Goal: Task Accomplishment & Management: Complete application form

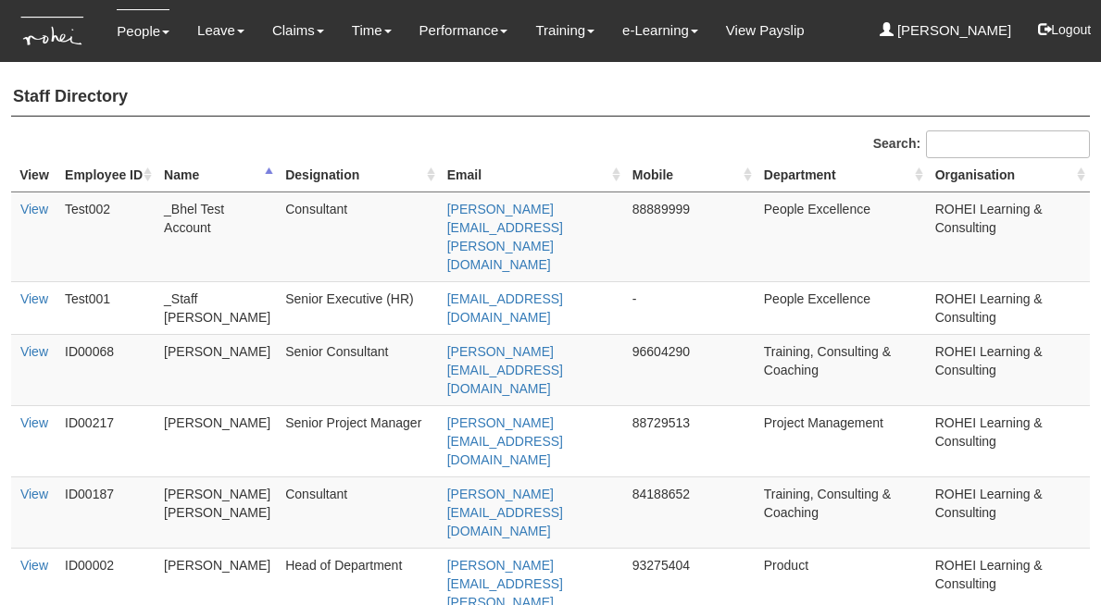
select select "50"
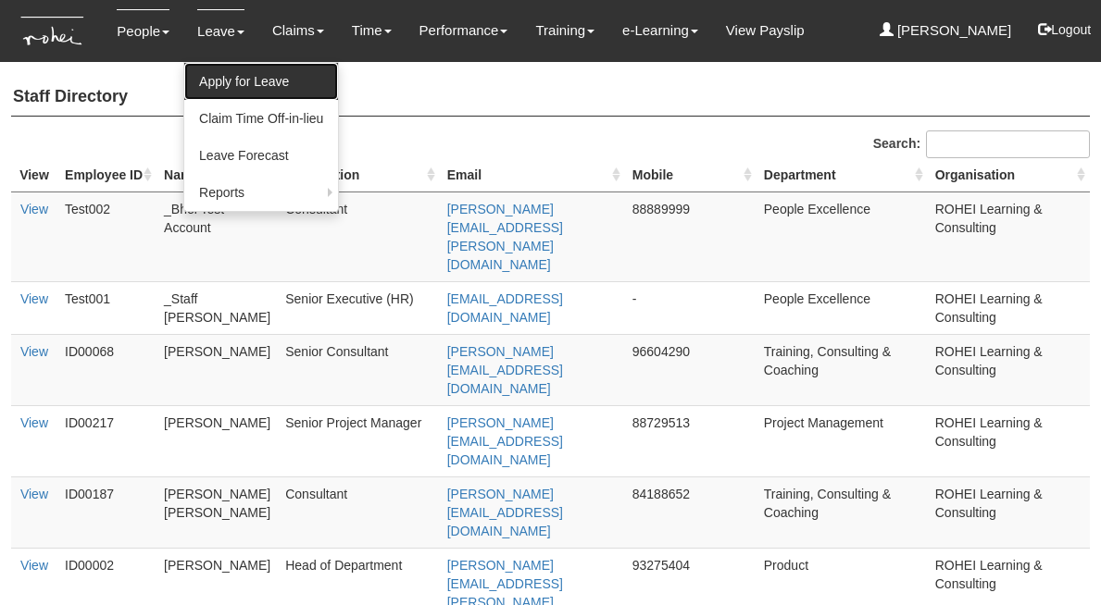
click at [285, 89] on link "Apply for Leave" at bounding box center [261, 81] width 154 height 37
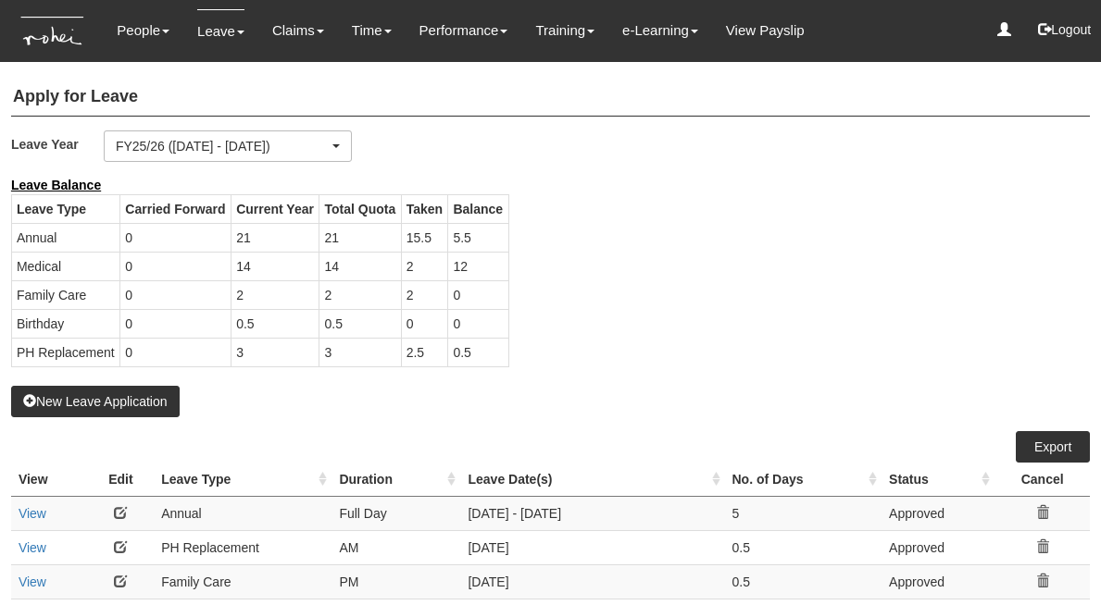
select select "50"
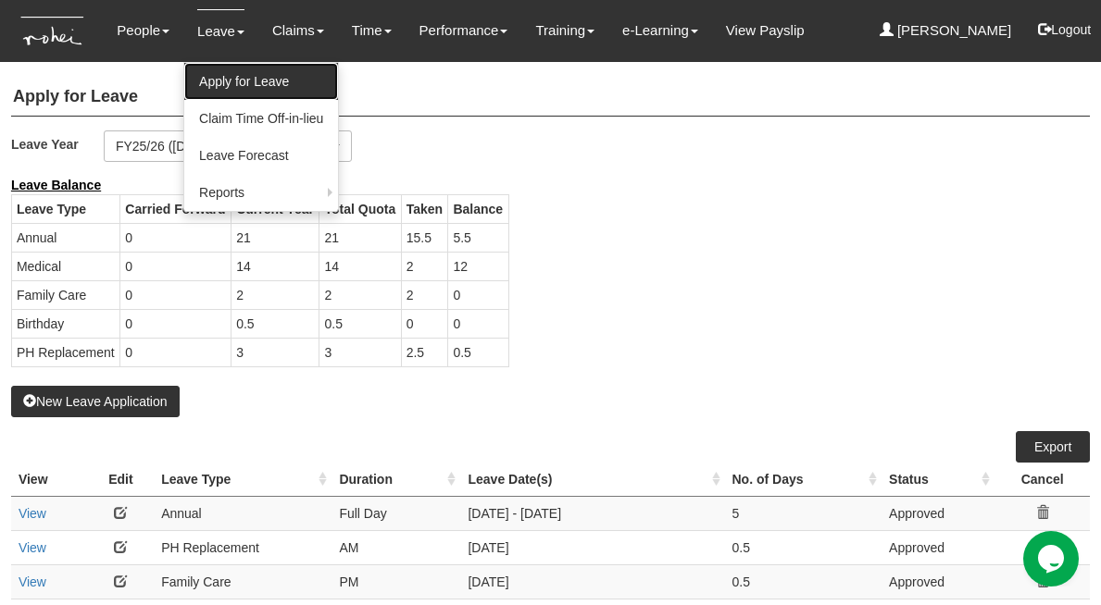
click at [245, 73] on link "Apply for Leave" at bounding box center [261, 81] width 154 height 37
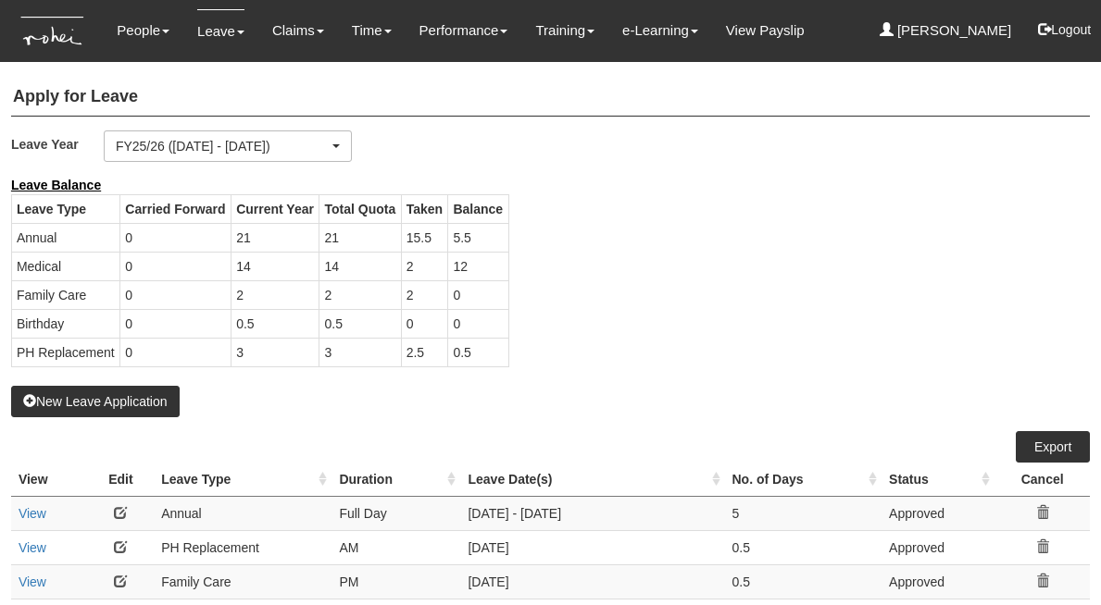
select select "50"
click at [133, 417] on button "New Leave Application" at bounding box center [95, 401] width 168 height 31
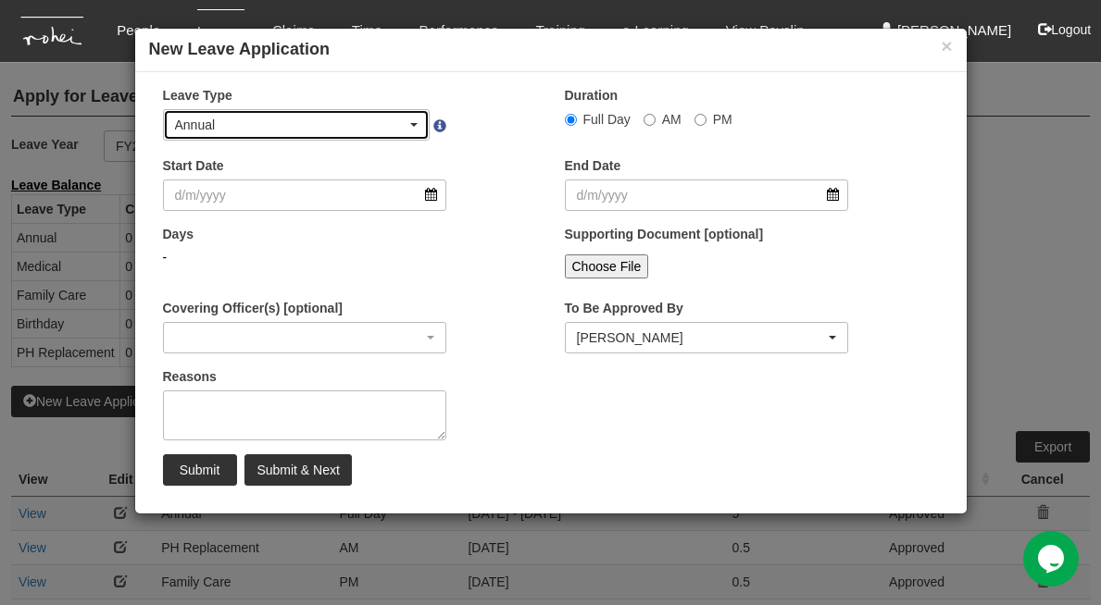
click at [403, 116] on div "Annual" at bounding box center [291, 125] width 232 height 19
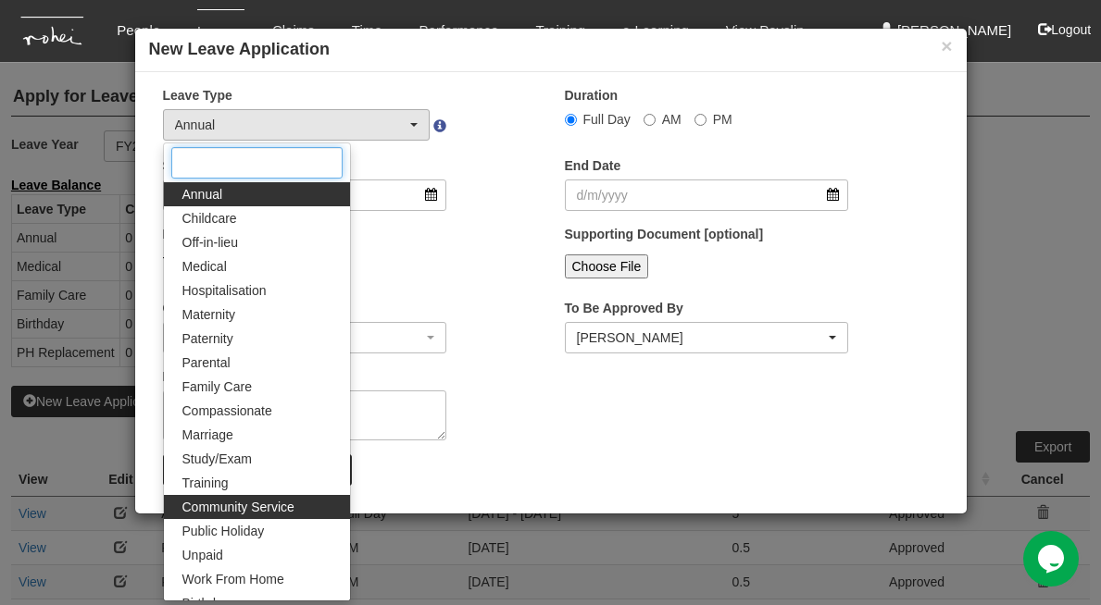
scroll to position [158, 0]
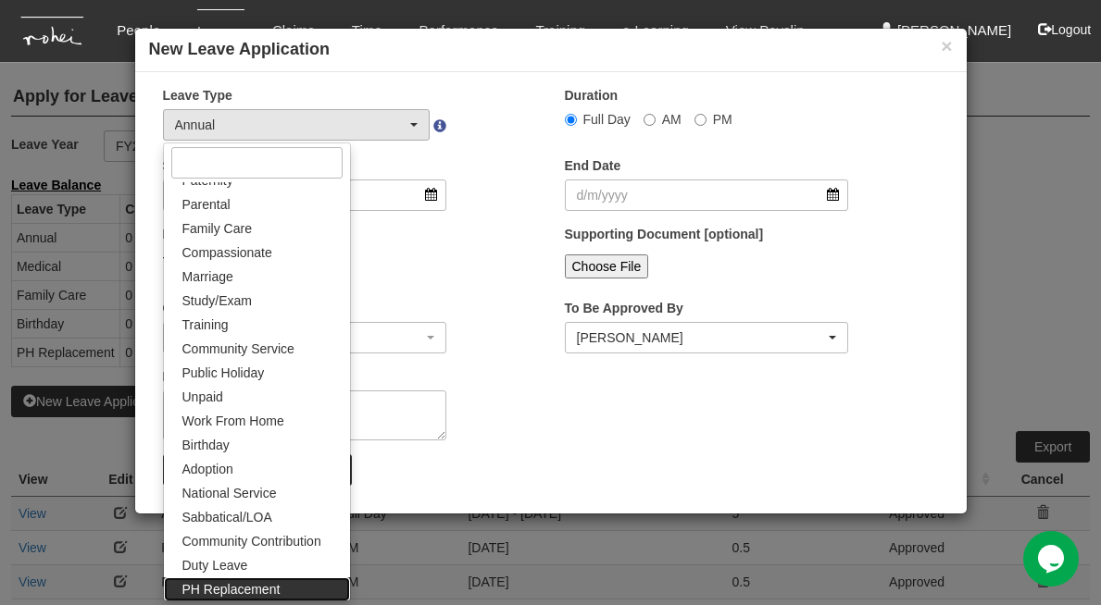
click at [243, 588] on span "PH Replacement" at bounding box center [231, 589] width 98 height 19
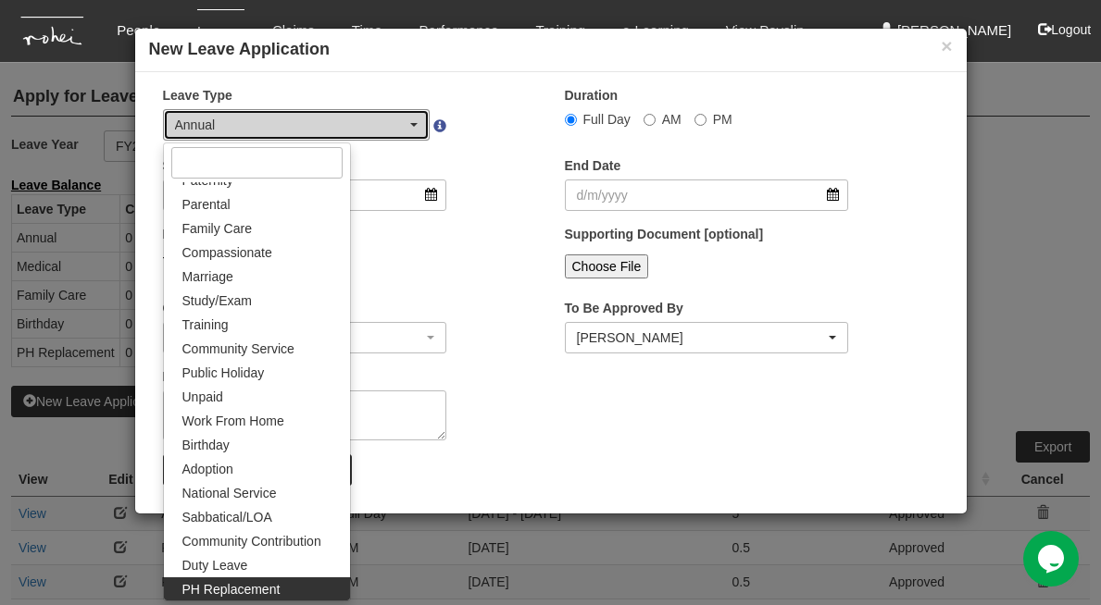
select select "26"
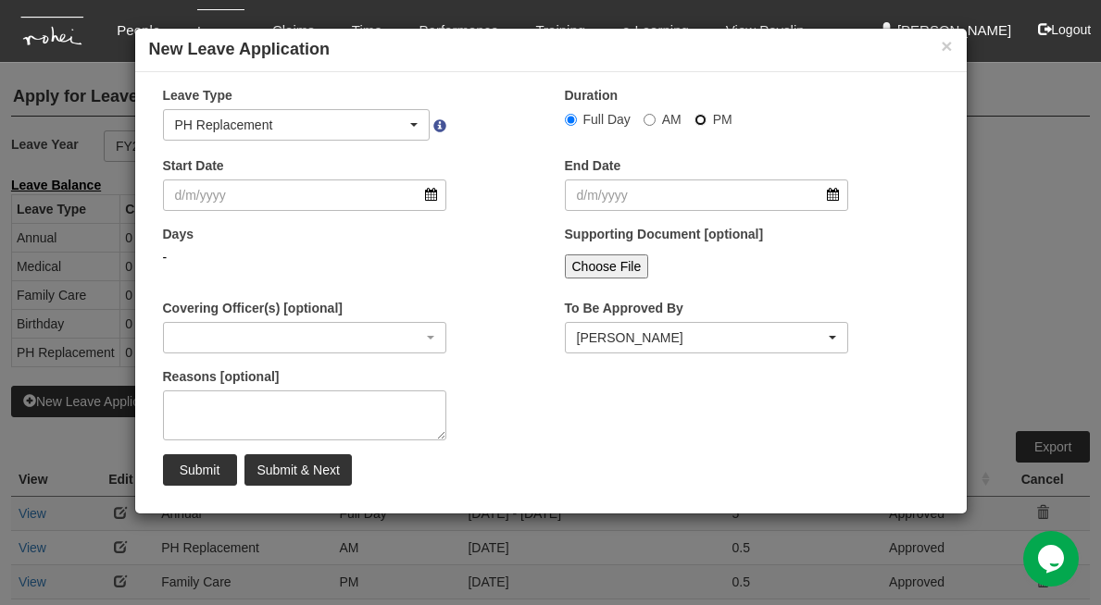
click at [577, 119] on input "PM" at bounding box center [571, 120] width 12 height 12
radio input "true"
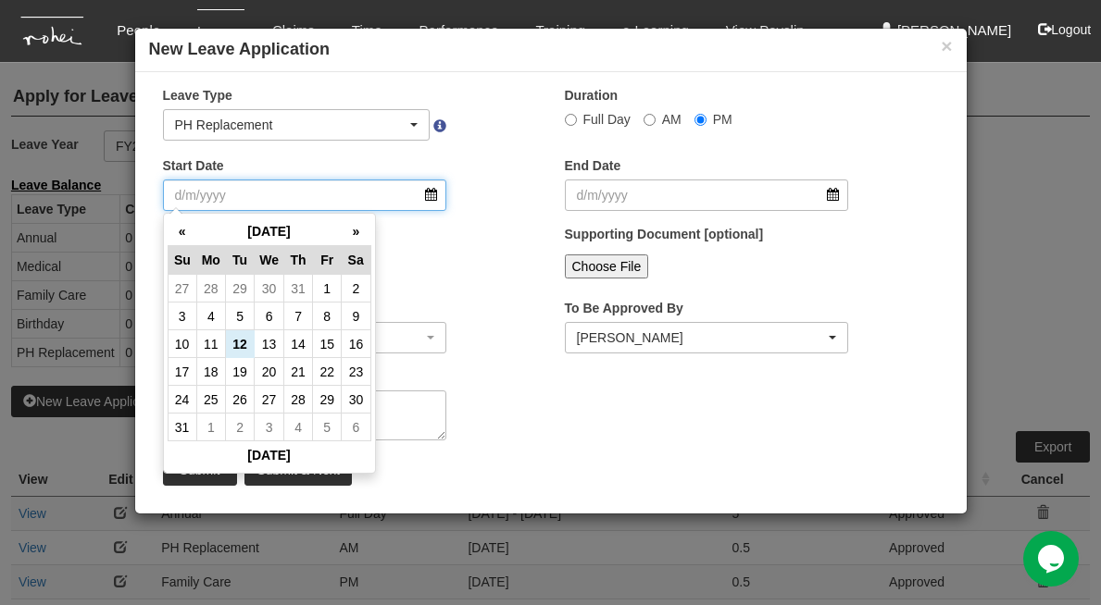
click at [430, 192] on input "Start Date" at bounding box center [305, 195] width 284 height 31
click at [350, 233] on th "»" at bounding box center [356, 232] width 29 height 29
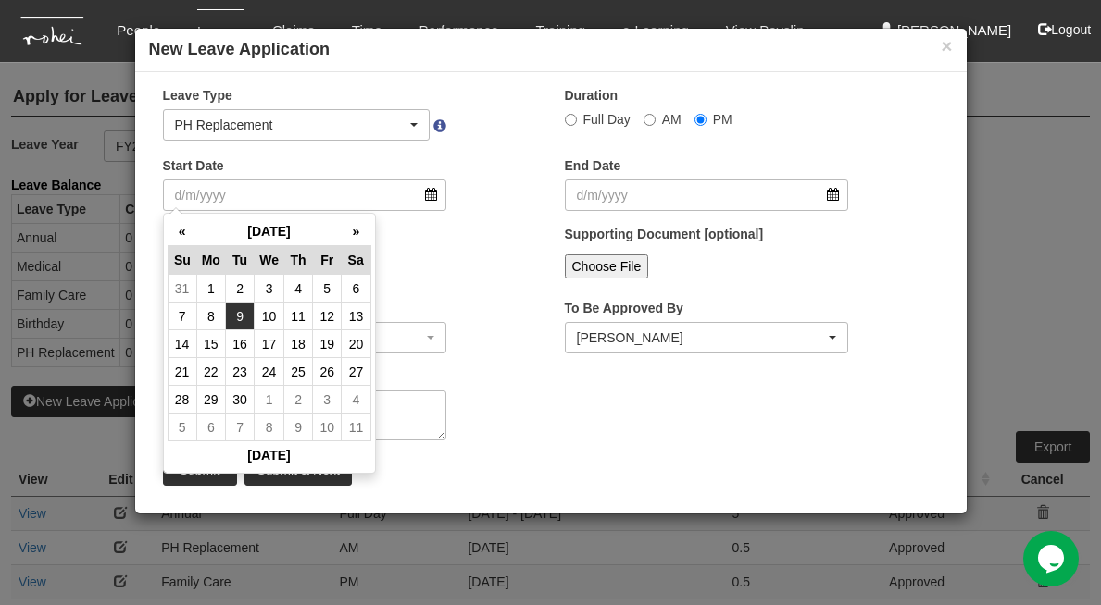
click at [244, 316] on td "9" at bounding box center [240, 317] width 29 height 28
type input "[DATE]"
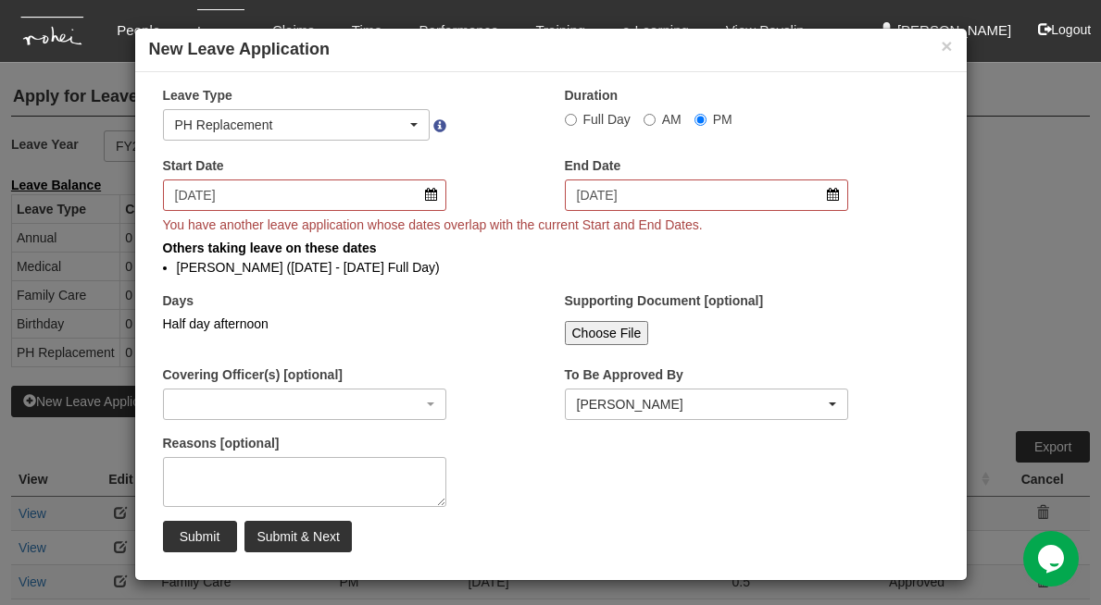
select select
click at [941, 44] on button "×" at bounding box center [945, 45] width 11 height 19
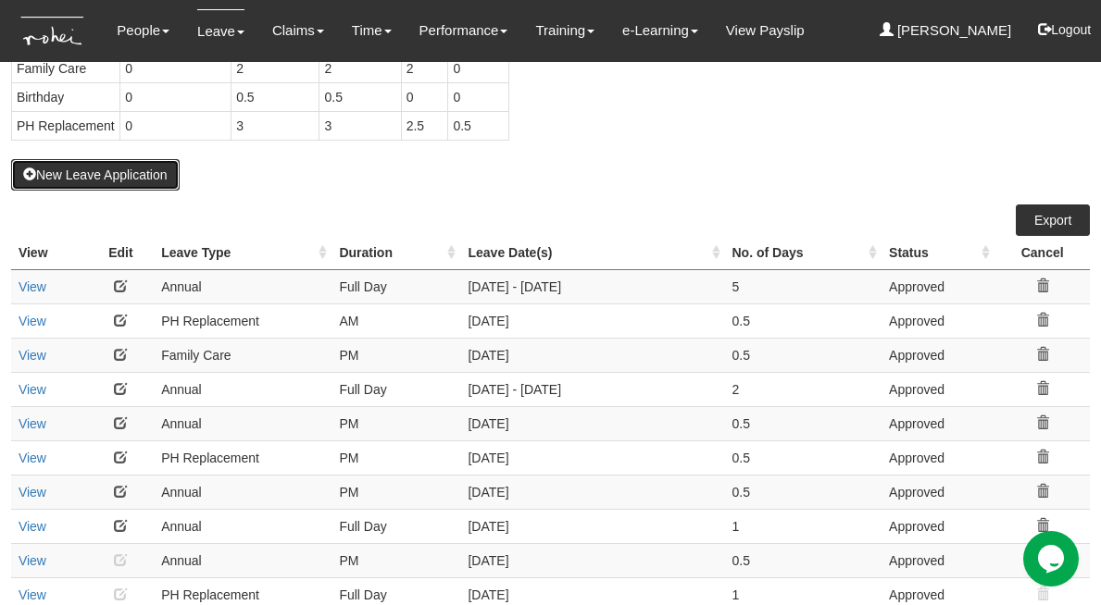
scroll to position [233, 0]
